Goal: Task Accomplishment & Management: Manage account settings

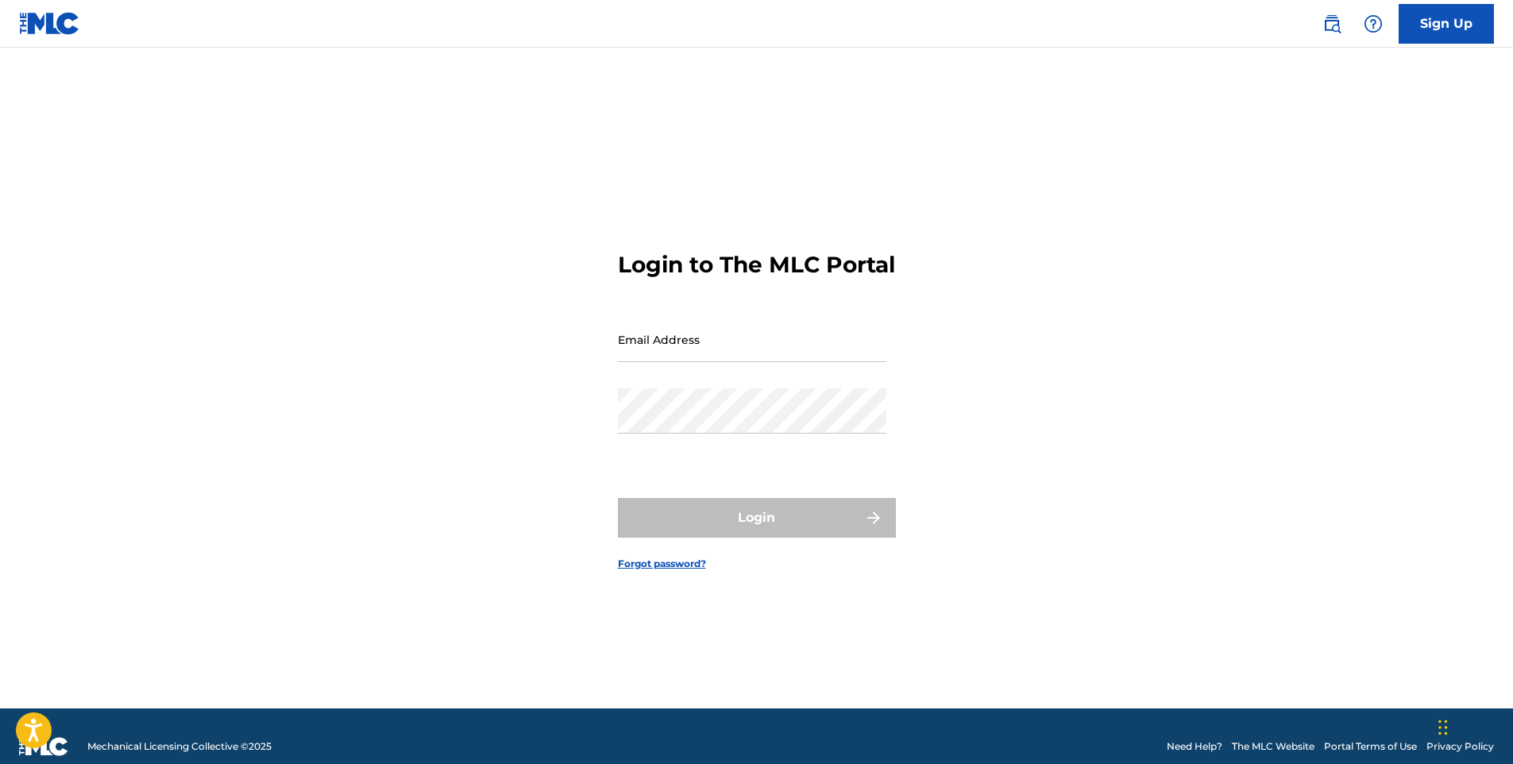
type input "[EMAIL_ADDRESS][DOMAIN_NAME]"
click at [740, 499] on form "Login to The MLC Portal Email Address [EMAIL_ADDRESS][DOMAIN_NAME] Password Log…" at bounding box center [757, 397] width 278 height 621
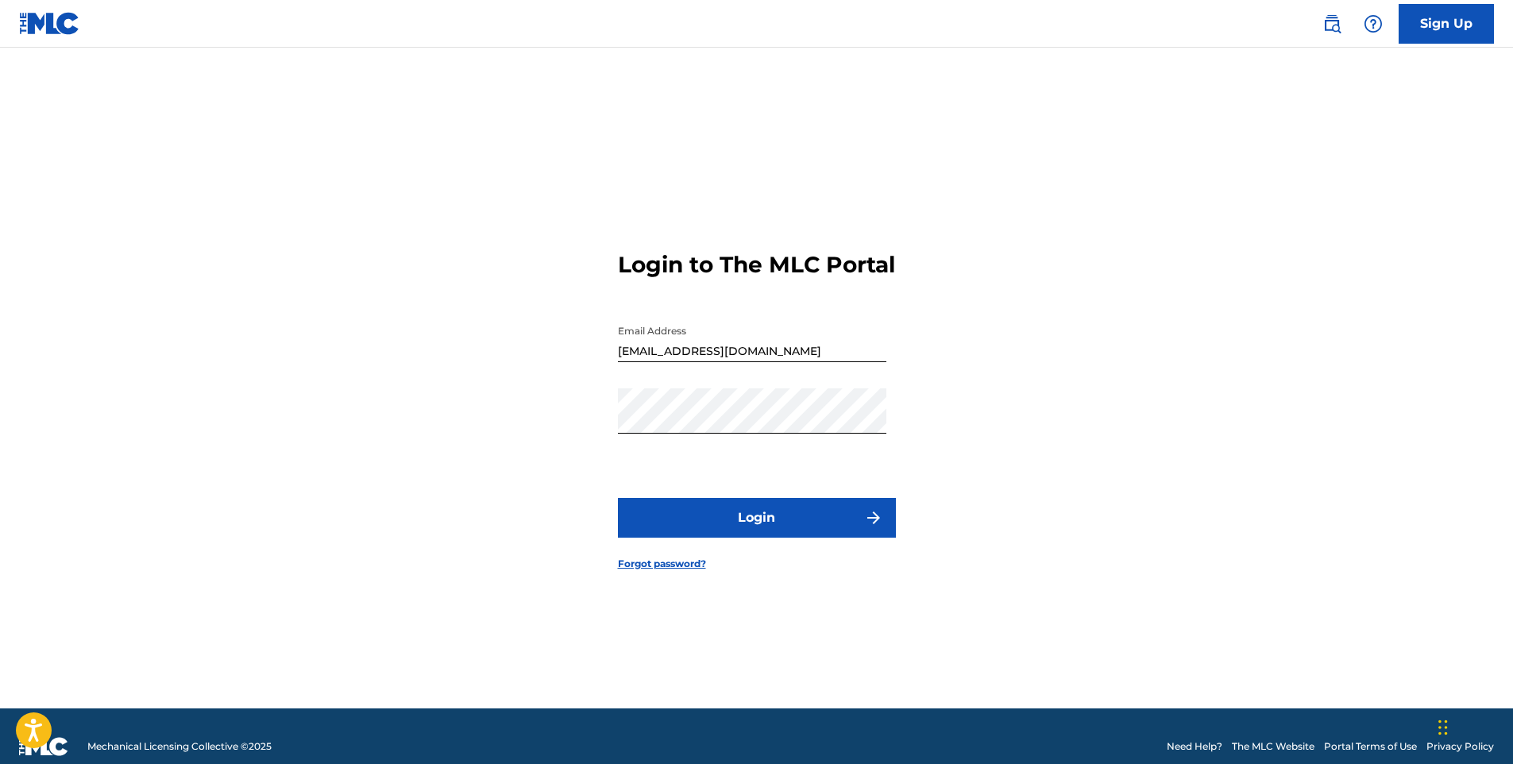
click at [742, 526] on button "Login" at bounding box center [757, 518] width 278 height 40
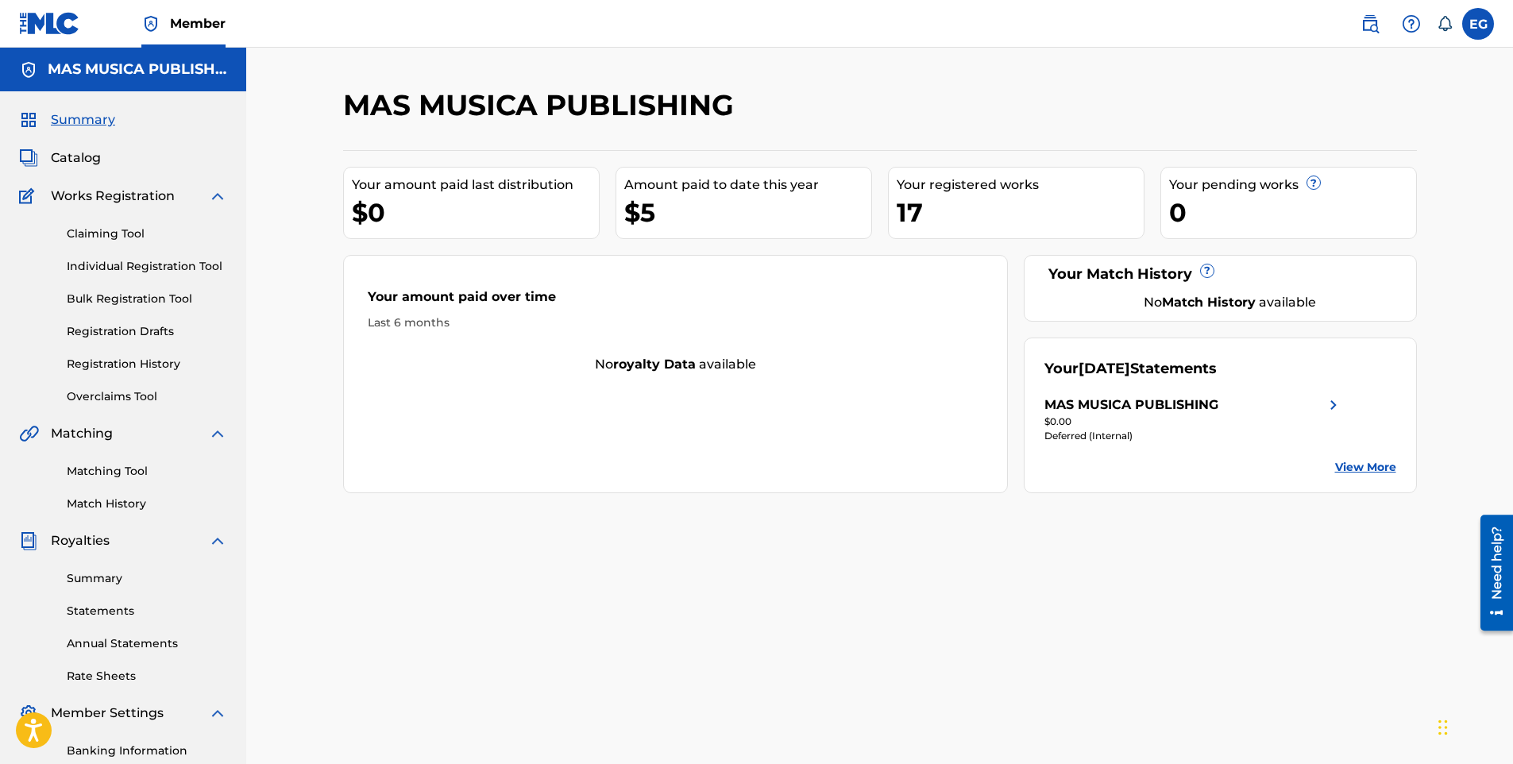
click at [110, 613] on link "Statements" at bounding box center [147, 611] width 160 height 17
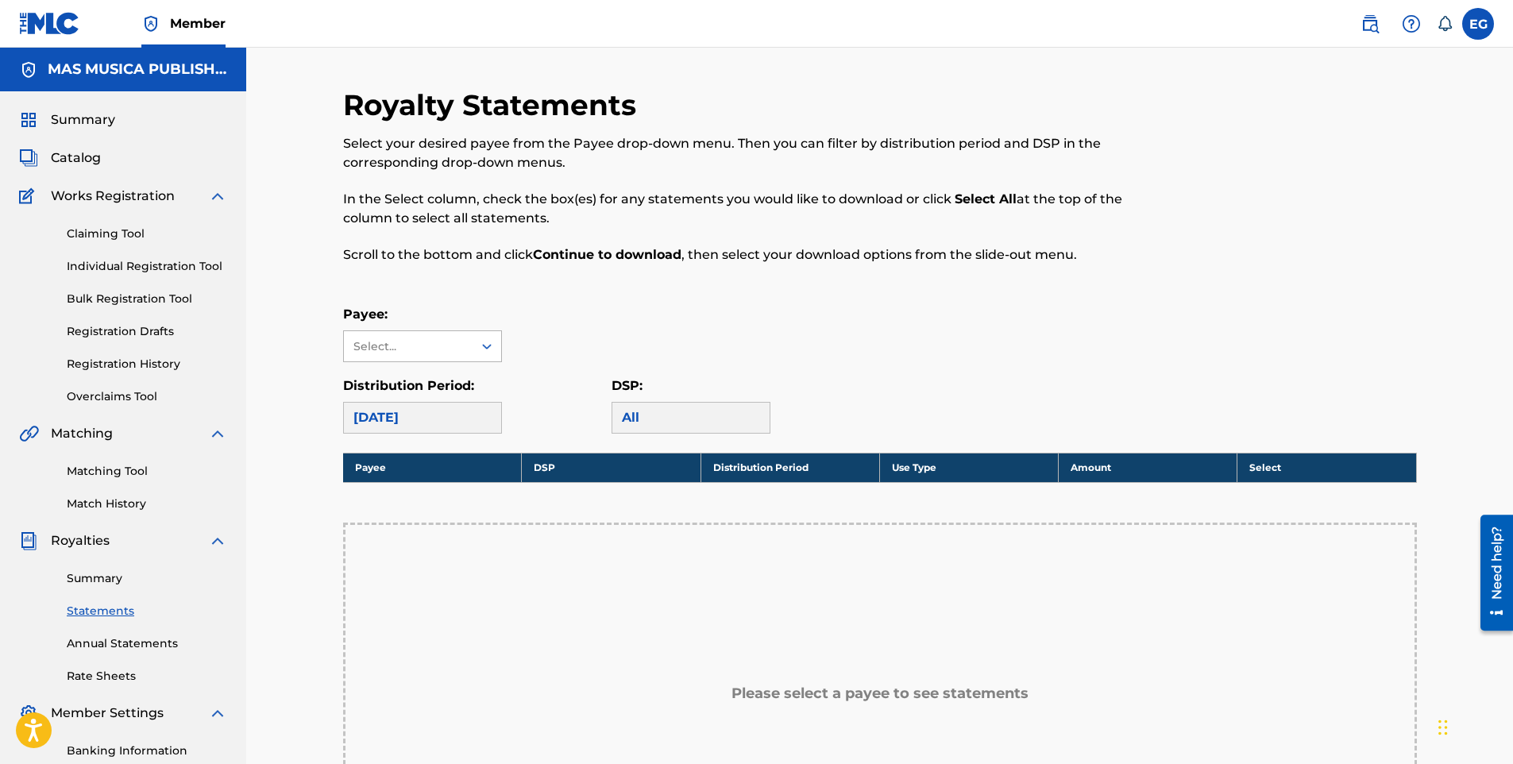
click at [464, 348] on div "Select..." at bounding box center [408, 346] width 129 height 30
click at [445, 380] on div "MAS MUSICA PUBLISHING" at bounding box center [422, 391] width 157 height 59
